Goal: Transaction & Acquisition: Purchase product/service

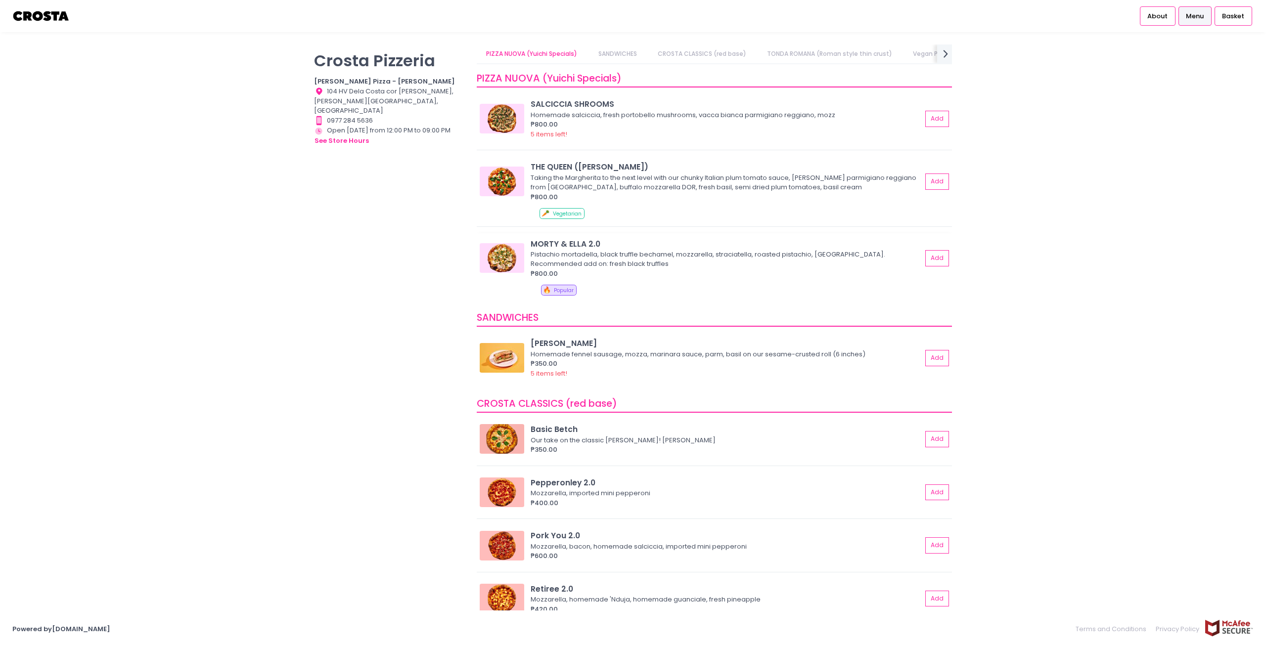
click at [625, 261] on div "Pistachio mortadella, black truffle bechamel, mozzarella, straciatella, roasted…" at bounding box center [724, 259] width 388 height 19
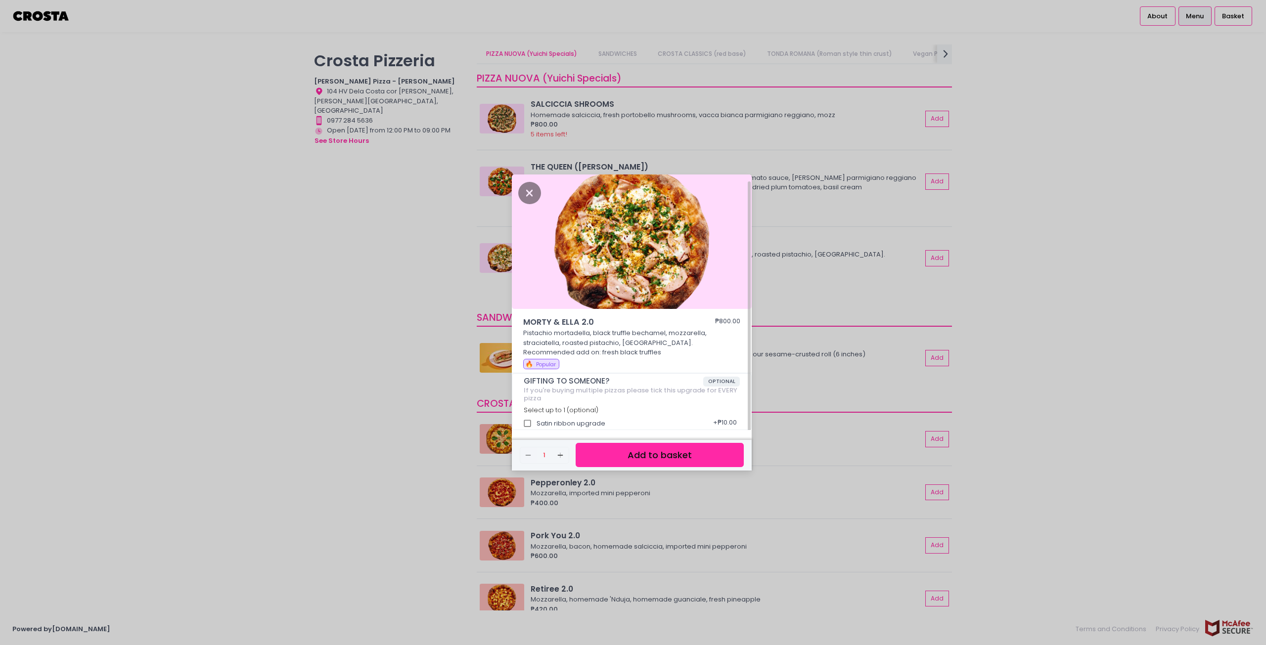
scroll to position [4, 0]
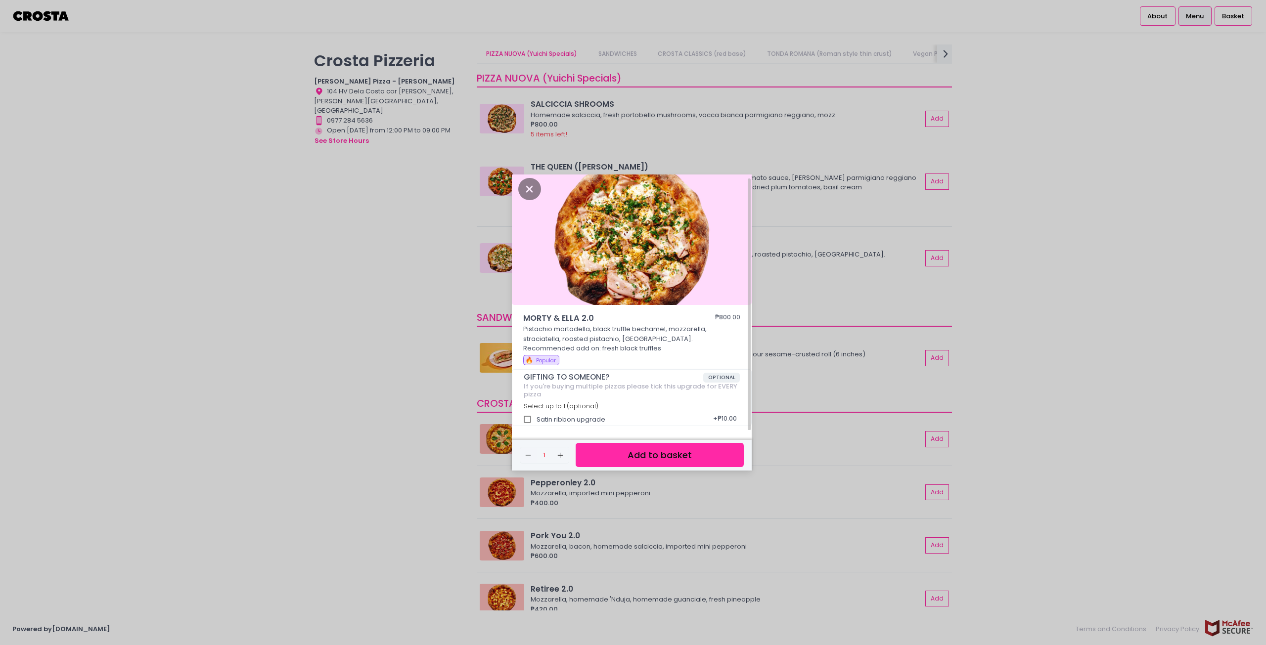
click at [308, 299] on div "MORTY & ELLA 2.0 ₱800.00 Pistachio mortadella, black truffle bechamel, mozzarel…" at bounding box center [633, 322] width 1266 height 645
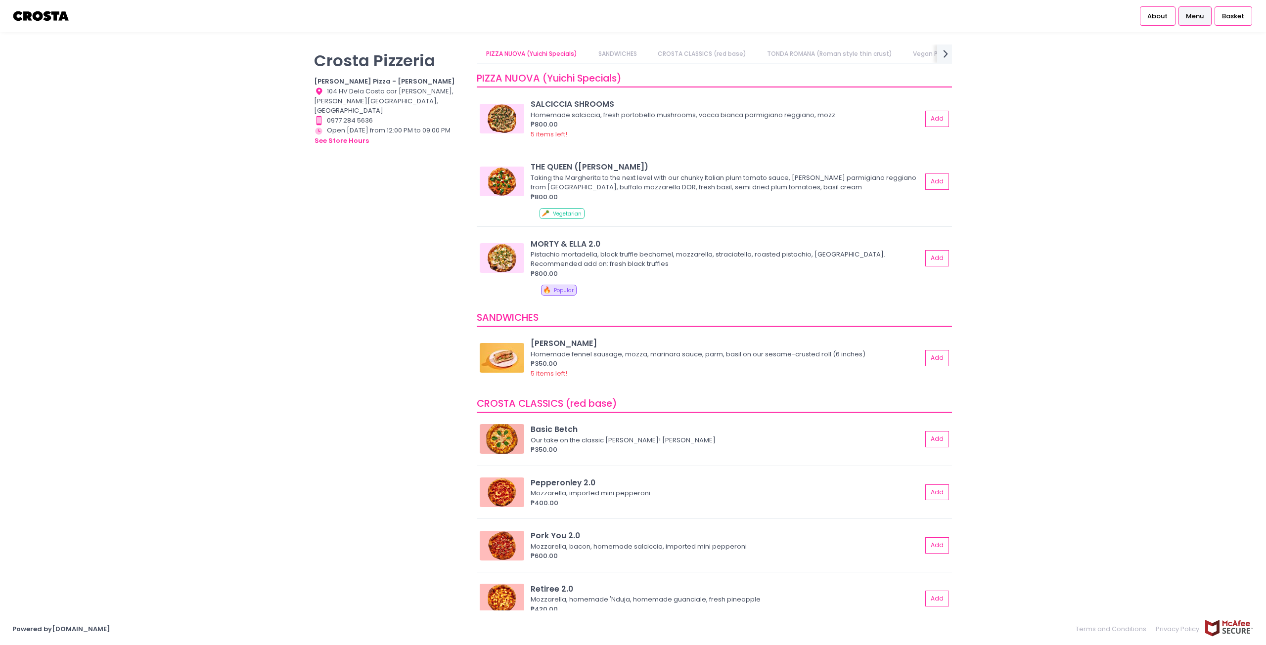
scroll to position [3, 0]
click at [626, 275] on div "₱800.00" at bounding box center [725, 274] width 391 height 10
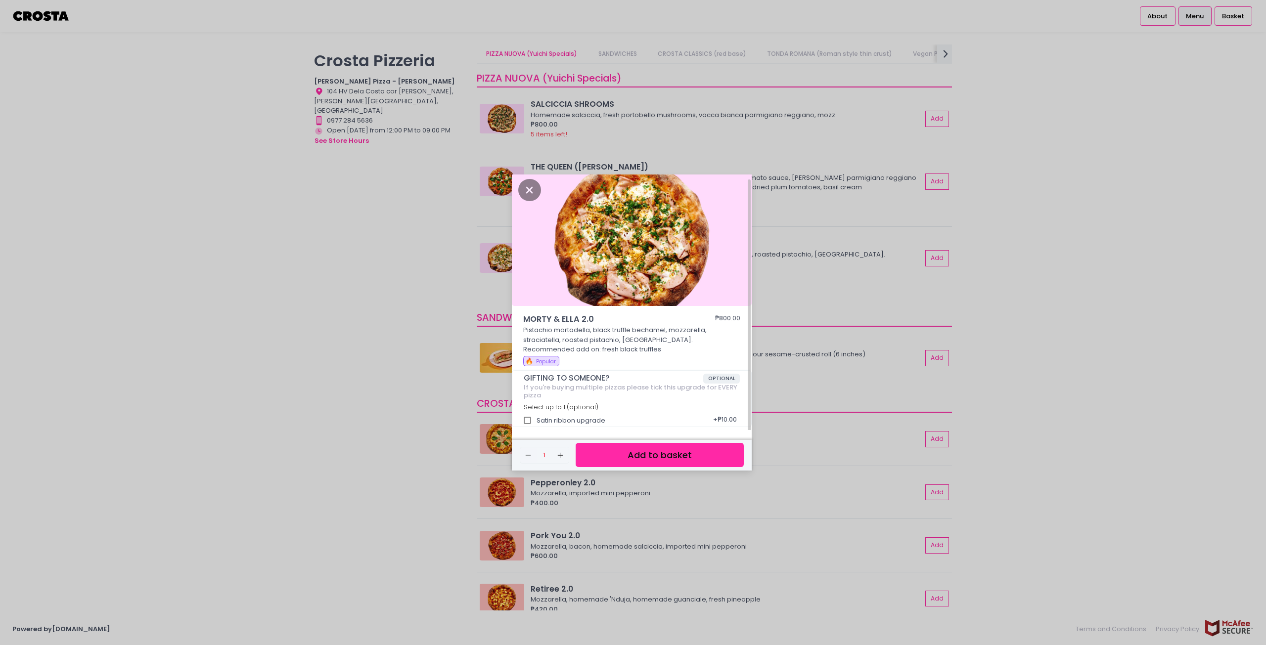
scroll to position [5, 0]
click at [359, 353] on div "MORTY & ELLA 2.0 ₱800.00 Pistachio mortadella, black truffle bechamel, mozzarel…" at bounding box center [633, 322] width 1266 height 645
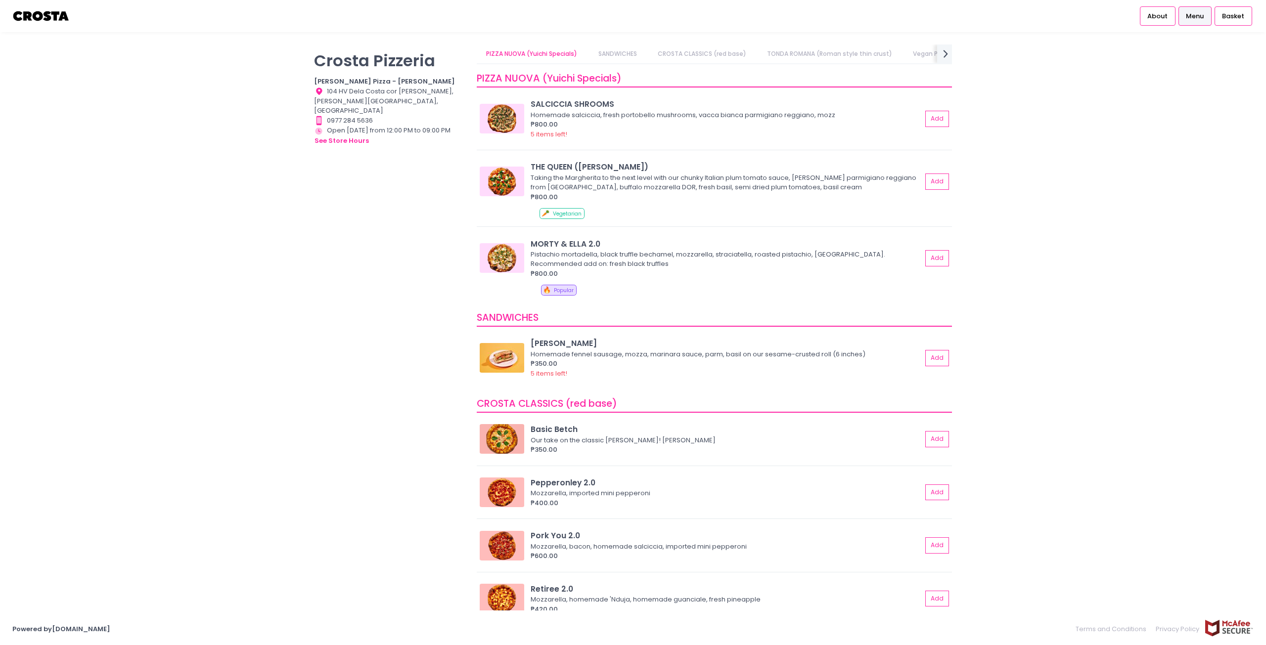
scroll to position [3, 0]
